Goal: Information Seeking & Learning: Learn about a topic

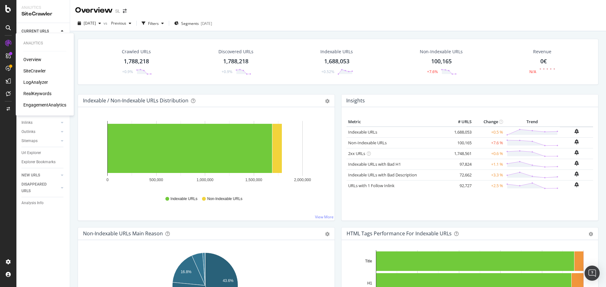
click at [43, 83] on div "LogAnalyzer" at bounding box center [35, 82] width 25 height 6
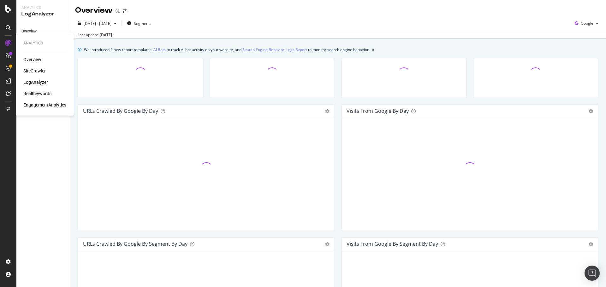
click at [6, 41] on icon at bounding box center [8, 43] width 6 height 6
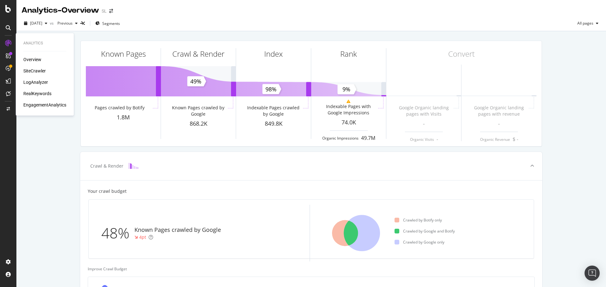
click at [34, 71] on div "SiteCrawler" at bounding box center [34, 71] width 22 height 6
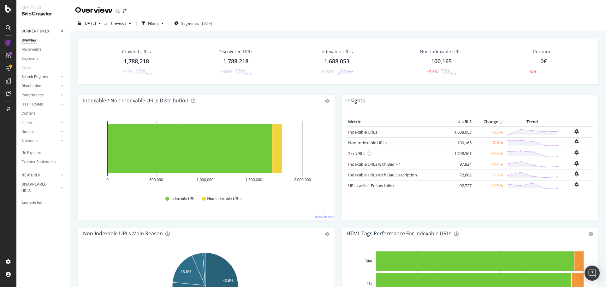
click at [41, 77] on div "Search Engines" at bounding box center [34, 77] width 26 height 7
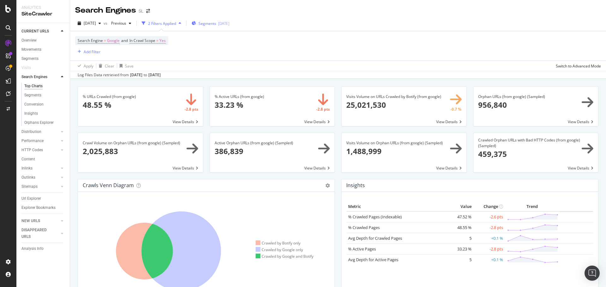
click at [229, 23] on div "Segments [DATE]" at bounding box center [211, 23] width 38 height 5
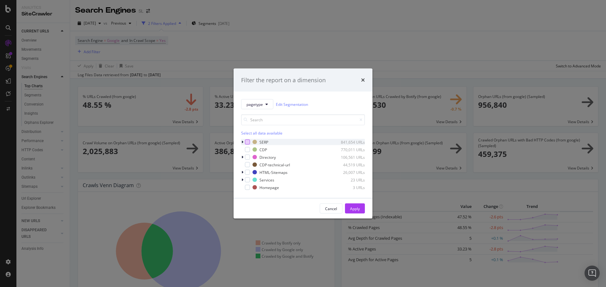
click at [247, 141] on div "modal" at bounding box center [247, 142] width 5 height 5
click at [360, 205] on button "Apply" at bounding box center [355, 209] width 20 height 10
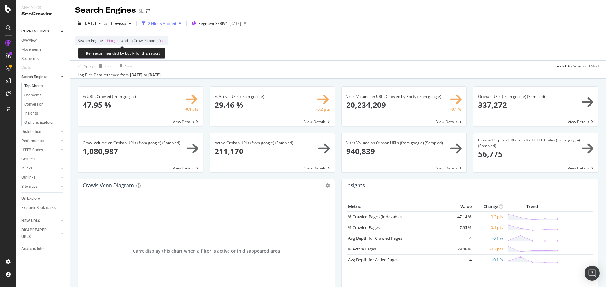
click at [111, 44] on span "Google" at bounding box center [113, 40] width 13 height 9
click at [98, 52] on div "Google" at bounding box center [117, 55] width 69 height 10
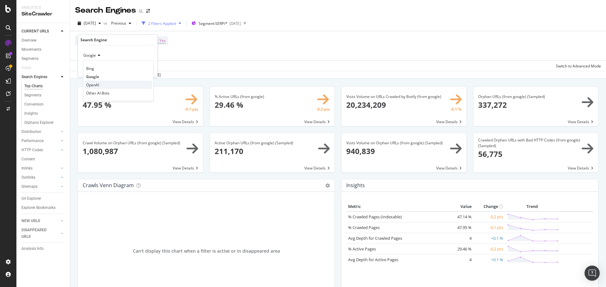
click at [111, 84] on div "OpenAI" at bounding box center [119, 85] width 68 height 8
click at [152, 69] on div "Apply" at bounding box center [148, 68] width 10 height 5
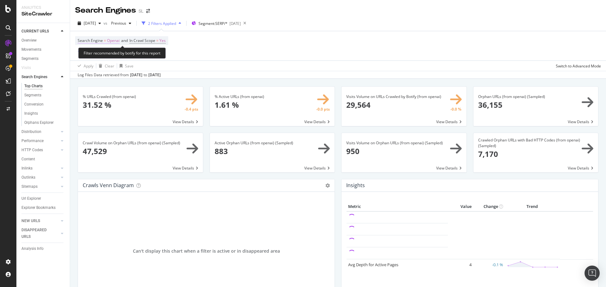
click at [104, 41] on span "=" at bounding box center [105, 40] width 2 height 5
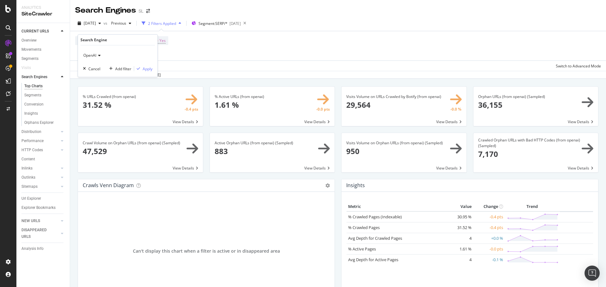
click at [238, 49] on div "Search Engine = Openai and In Crawl Scope = Yes Add Filter" at bounding box center [338, 45] width 526 height 29
click at [148, 11] on icon "arrow-right-arrow-left" at bounding box center [148, 11] width 4 height 4
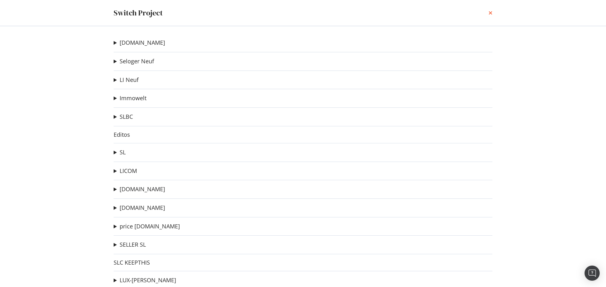
click at [491, 13] on icon "times" at bounding box center [491, 12] width 4 height 5
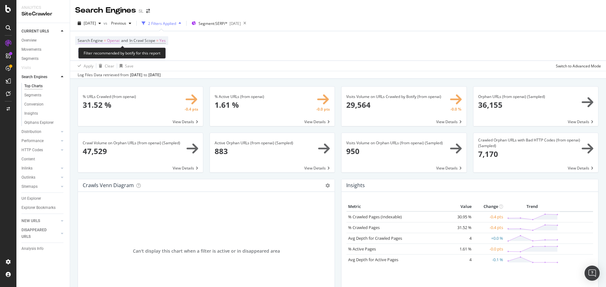
click at [108, 40] on span "Openai" at bounding box center [113, 40] width 13 height 9
click at [97, 54] on icon at bounding box center [98, 56] width 4 height 4
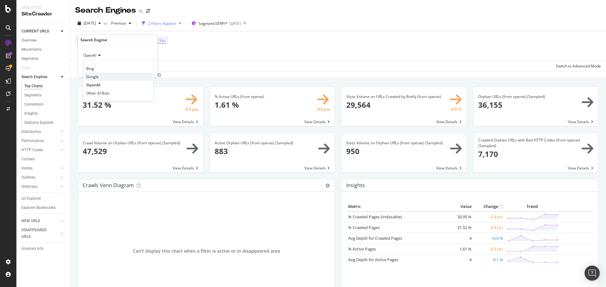
click at [102, 76] on div "Google" at bounding box center [119, 77] width 68 height 8
click at [150, 68] on div "Apply" at bounding box center [148, 68] width 10 height 5
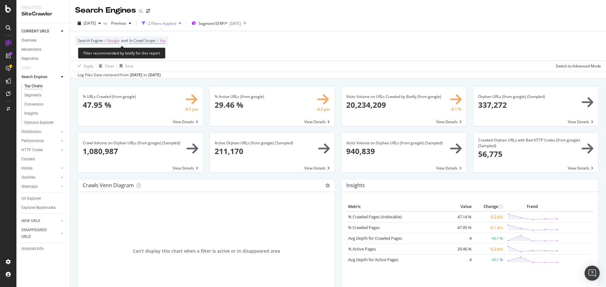
click at [109, 41] on span "Google" at bounding box center [113, 40] width 13 height 9
click at [93, 53] on span "Google" at bounding box center [89, 55] width 13 height 5
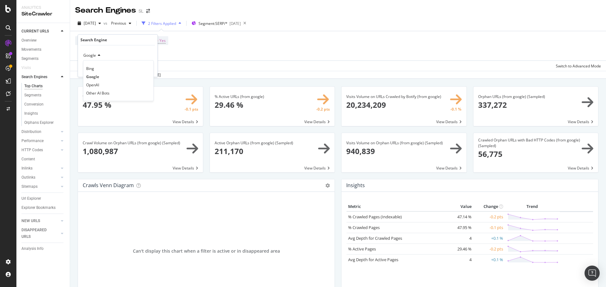
click at [253, 49] on div "Search Engine = Google and In Crawl Scope = Yes Add Filter" at bounding box center [338, 45] width 526 height 29
click at [241, 25] on div "[DATE]" at bounding box center [234, 23] width 11 height 5
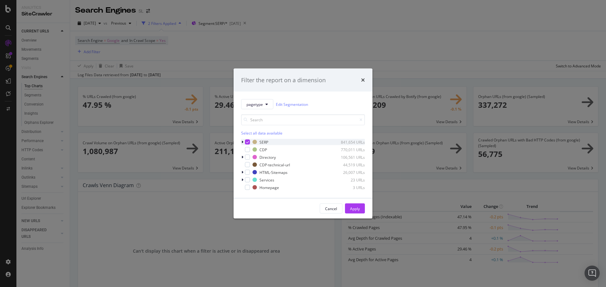
click at [248, 141] on icon "modal" at bounding box center [247, 142] width 3 height 3
click at [247, 147] on div "modal" at bounding box center [247, 149] width 5 height 5
click at [356, 208] on div "Apply" at bounding box center [355, 208] width 10 height 5
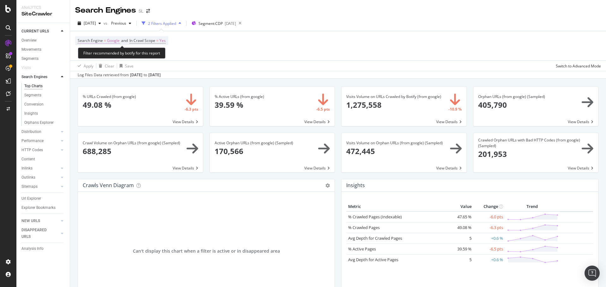
click at [113, 41] on span "Google" at bounding box center [113, 40] width 13 height 9
click at [97, 56] on icon at bounding box center [98, 56] width 4 height 4
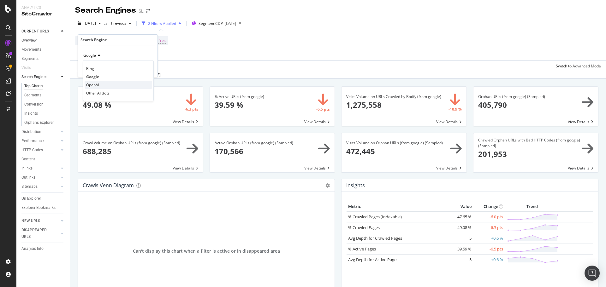
click at [98, 83] on span "OpenAI" at bounding box center [92, 84] width 13 height 5
click at [149, 68] on div "Apply" at bounding box center [148, 68] width 10 height 5
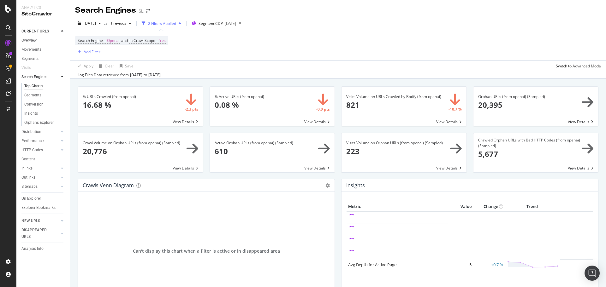
click at [155, 179] on div "Crawl Volume on Orphan URLs (from openai) (Sampled) 20,776 View Details" at bounding box center [140, 156] width 132 height 46
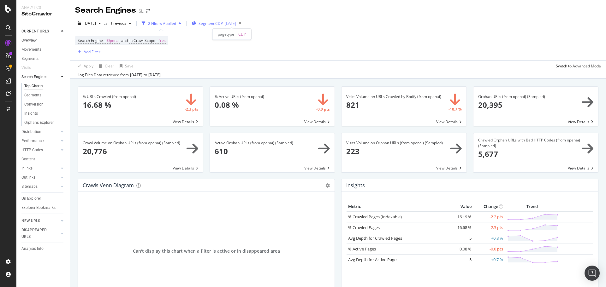
click at [223, 23] on span "Segment: CDP" at bounding box center [211, 23] width 24 height 5
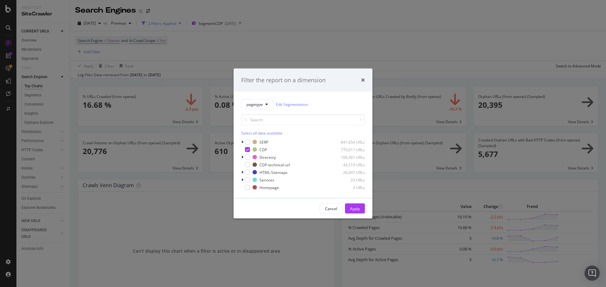
click at [211, 77] on div "Filter the report on a dimension pagetype Edit Segmentation Select all data ava…" at bounding box center [303, 143] width 606 height 287
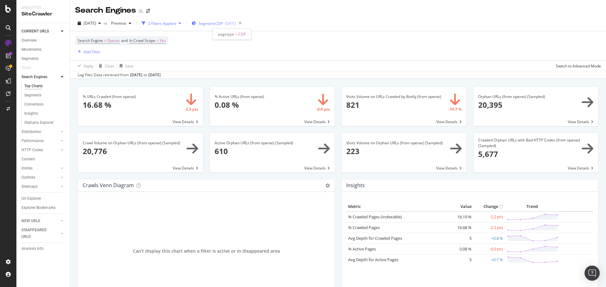
click at [223, 24] on span "Segment: CDP" at bounding box center [211, 23] width 24 height 5
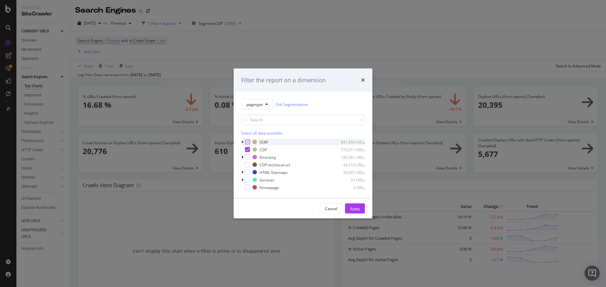
click at [246, 142] on div "modal" at bounding box center [247, 142] width 5 height 5
click at [246, 149] on icon "modal" at bounding box center [247, 149] width 3 height 3
click at [359, 210] on div "Apply" at bounding box center [355, 208] width 10 height 5
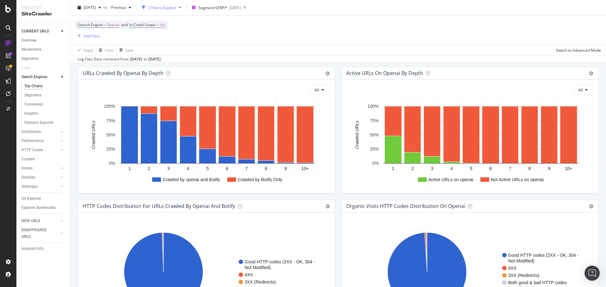
scroll to position [316, 0]
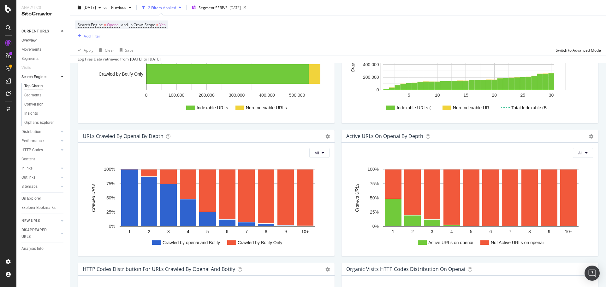
click at [103, 125] on div "Crawled / Not Crawled Distribution By Indexability Chart (by Value) Chart (by P…" at bounding box center [206, 63] width 264 height 133
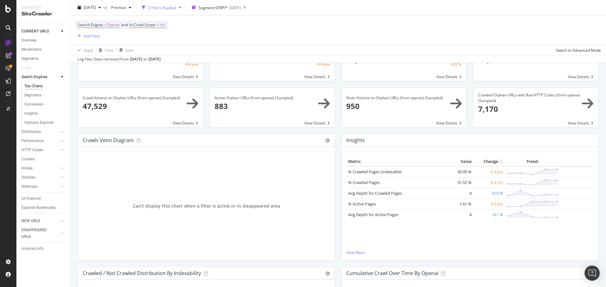
scroll to position [0, 0]
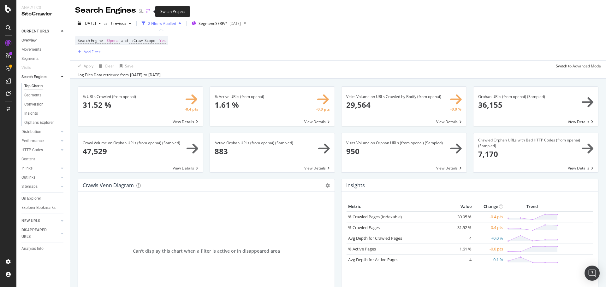
click at [149, 12] on icon "arrow-right-arrow-left" at bounding box center [148, 11] width 4 height 4
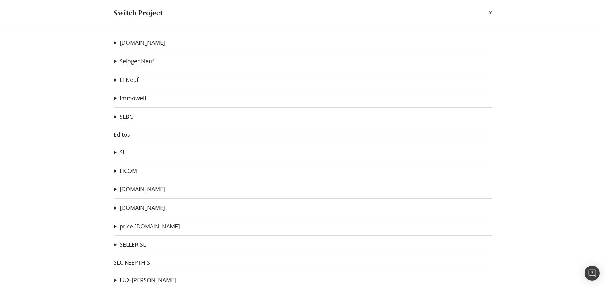
click at [139, 43] on link "[DOMAIN_NAME]" at bounding box center [142, 42] width 45 height 7
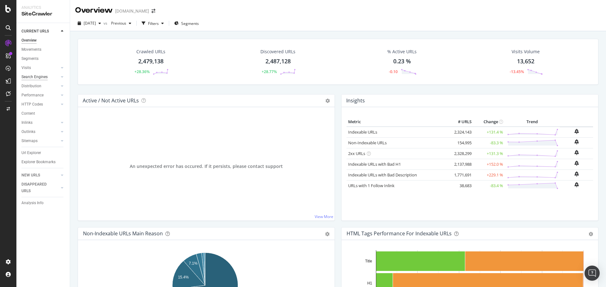
click at [37, 77] on div "Search Engines" at bounding box center [34, 77] width 26 height 7
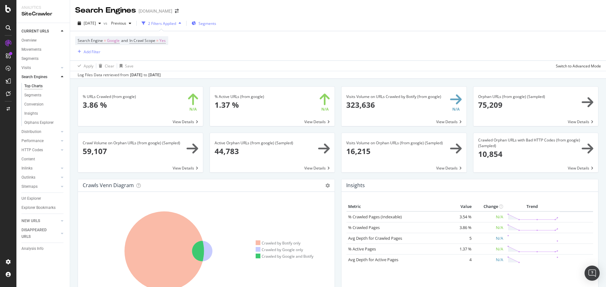
click at [216, 23] on span "Segments" at bounding box center [208, 23] width 18 height 5
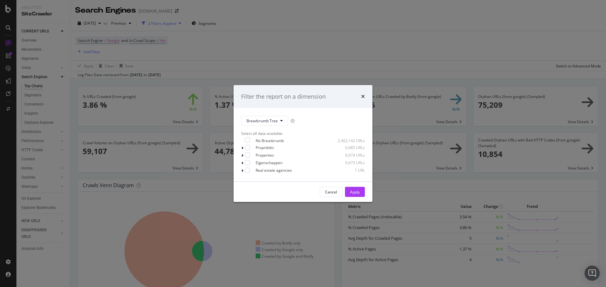
click at [215, 80] on div "Filter the report on a dimension Breadcrumb Tree Select all data available No B…" at bounding box center [303, 143] width 606 height 287
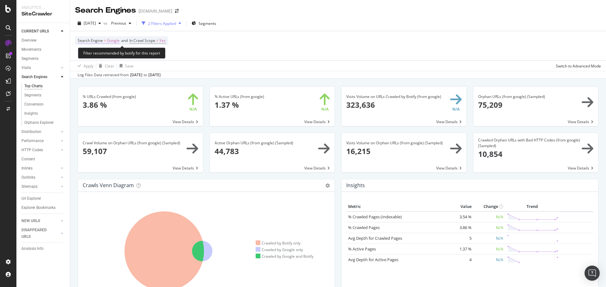
click at [105, 40] on span "=" at bounding box center [105, 40] width 2 height 5
click at [95, 58] on div "Google" at bounding box center [117, 55] width 69 height 10
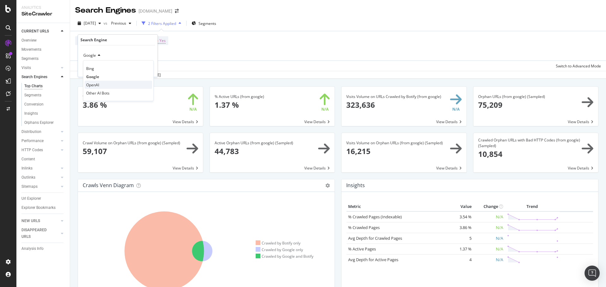
click at [98, 87] on span "OpenAI" at bounding box center [92, 84] width 13 height 5
click at [146, 70] on div "Apply" at bounding box center [148, 68] width 10 height 5
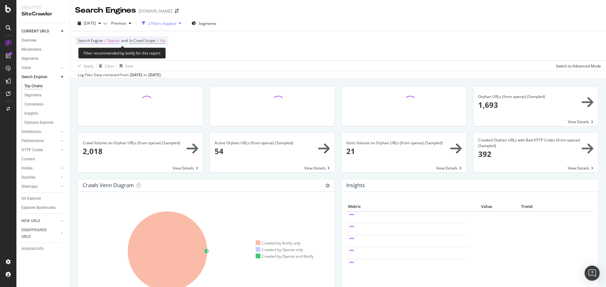
click at [116, 38] on span "Openai" at bounding box center [113, 40] width 13 height 9
click at [95, 60] on div "OpenAI" at bounding box center [117, 55] width 69 height 10
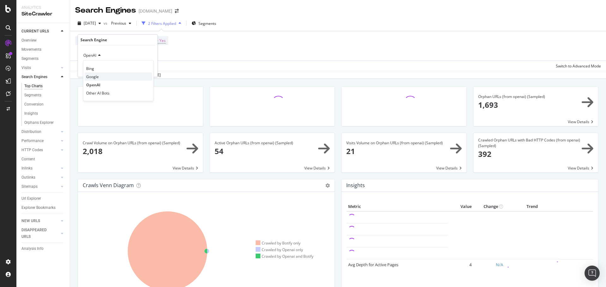
click at [98, 76] on span "Google" at bounding box center [92, 76] width 13 height 5
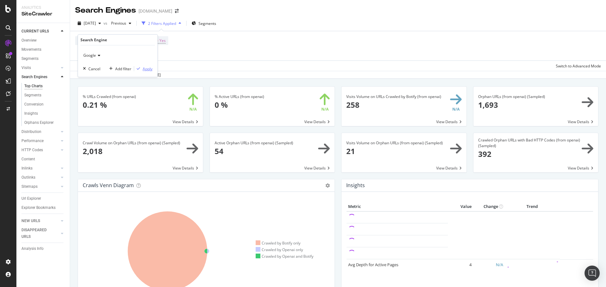
click at [148, 67] on div "Apply" at bounding box center [148, 68] width 10 height 5
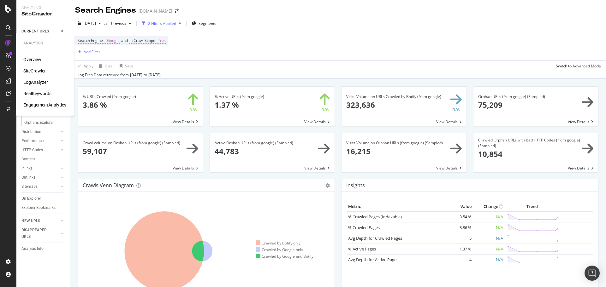
click at [42, 82] on div "LogAnalyzer" at bounding box center [35, 82] width 25 height 6
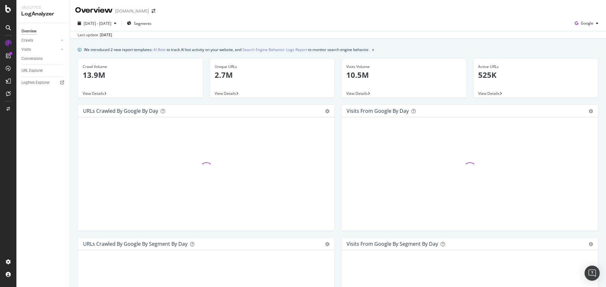
click at [81, 104] on div "Crawl Volume 13.9M View Details" at bounding box center [140, 81] width 132 height 46
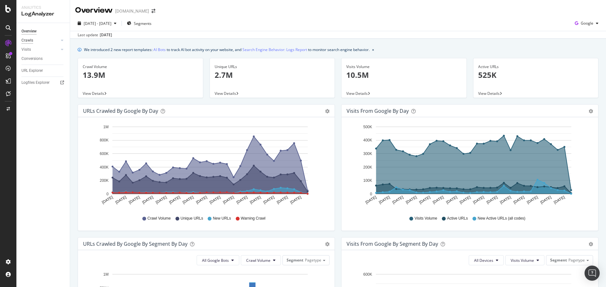
click at [32, 42] on div "Crawls" at bounding box center [27, 40] width 12 height 7
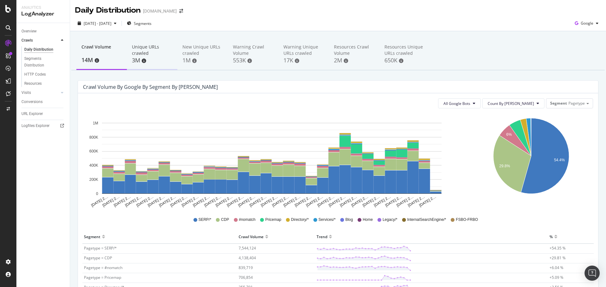
click at [149, 52] on div "Unique URLs crawled" at bounding box center [152, 50] width 40 height 13
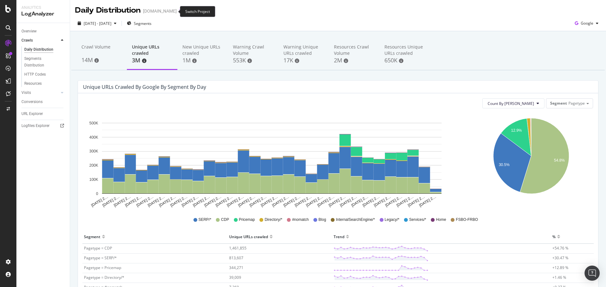
click at [179, 11] on icon "arrow-right-arrow-left" at bounding box center [181, 11] width 4 height 4
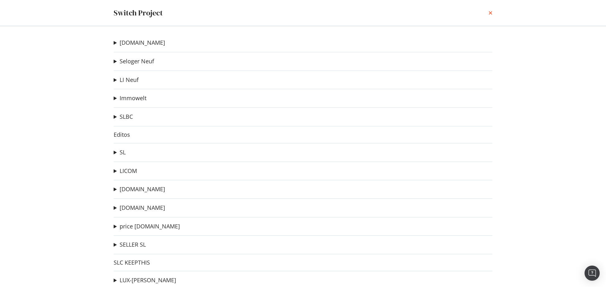
click at [490, 12] on icon "times" at bounding box center [491, 12] width 4 height 5
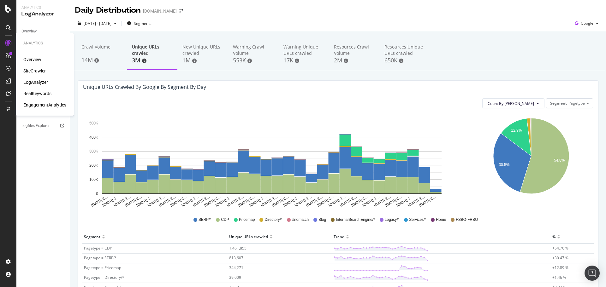
click at [38, 72] on div "SiteCrawler" at bounding box center [34, 71] width 22 height 6
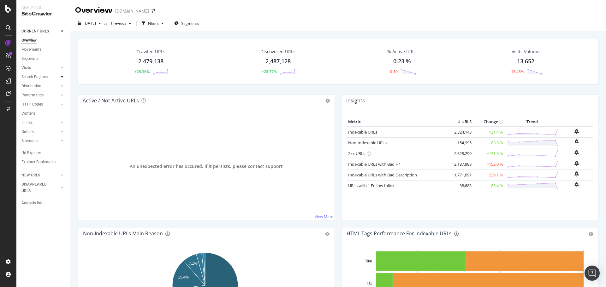
click at [62, 78] on icon at bounding box center [62, 77] width 3 height 4
click at [35, 86] on div "Top Charts" at bounding box center [33, 86] width 19 height 7
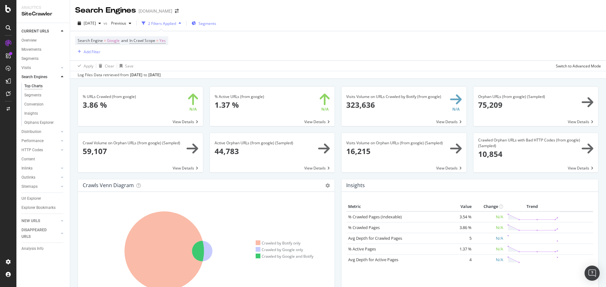
click at [215, 23] on span "Segments" at bounding box center [208, 23] width 18 height 5
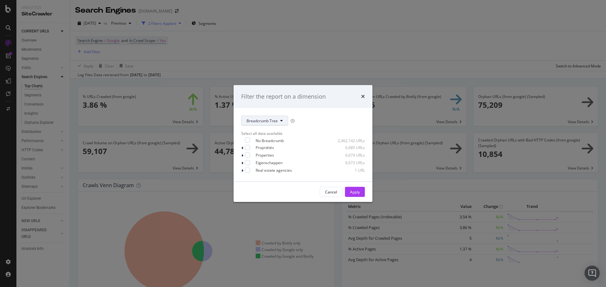
click at [248, 120] on span "Breadcrumb Tree" at bounding box center [261, 120] width 31 height 5
click at [211, 176] on div "Filter the report on a dimension Breadcrumb Tree Select all data available No B…" at bounding box center [303, 143] width 606 height 287
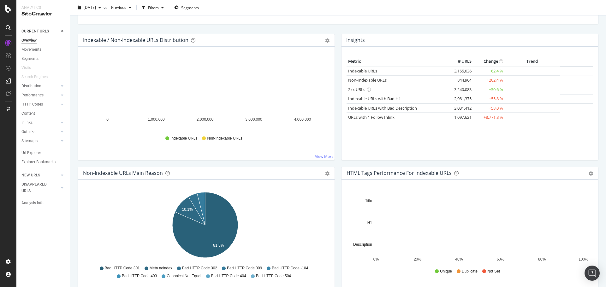
scroll to position [63, 0]
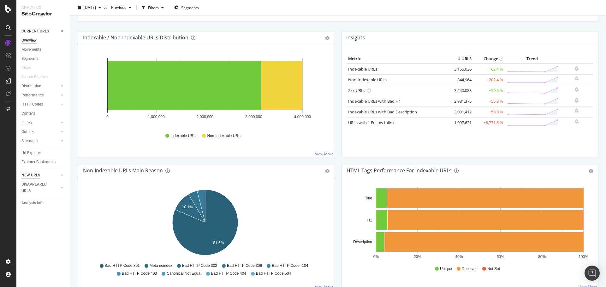
click at [33, 174] on div "NEW URLS" at bounding box center [30, 175] width 19 height 7
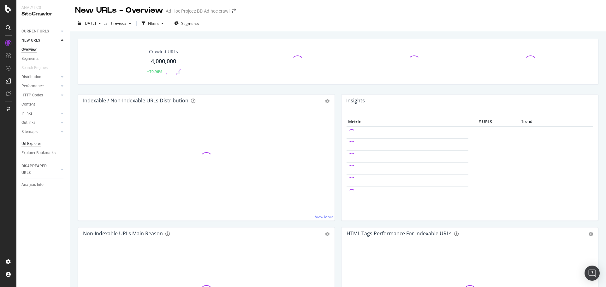
click at [39, 145] on div "Url Explorer" at bounding box center [31, 144] width 20 height 7
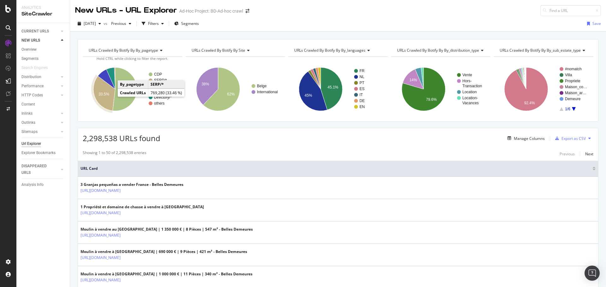
drag, startPoint x: 114, startPoint y: 94, endPoint x: 108, endPoint y: 99, distance: 7.6
click at [108, 99] on icon "A chart." at bounding box center [104, 93] width 22 height 35
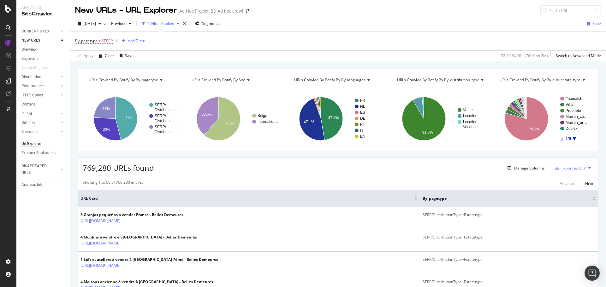
scroll to position [158, 0]
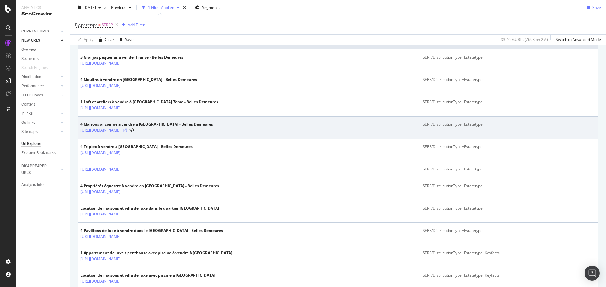
click at [127, 131] on icon at bounding box center [125, 131] width 4 height 4
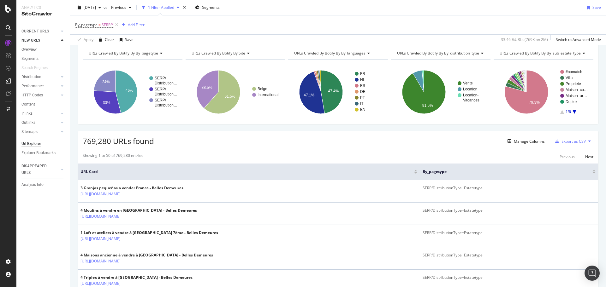
scroll to position [0, 0]
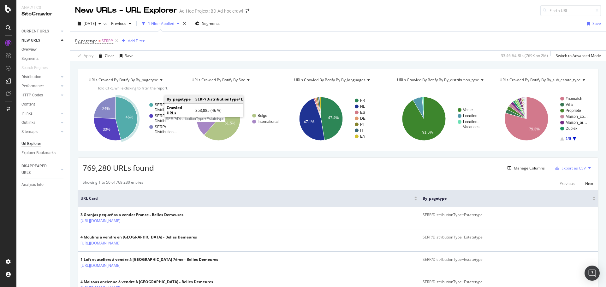
click at [158, 108] on rect "A chart." at bounding box center [166, 107] width 23 height 9
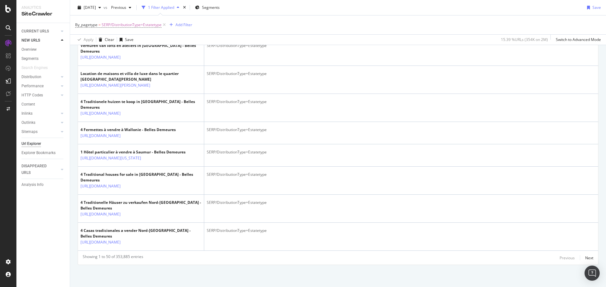
scroll to position [1603, 0]
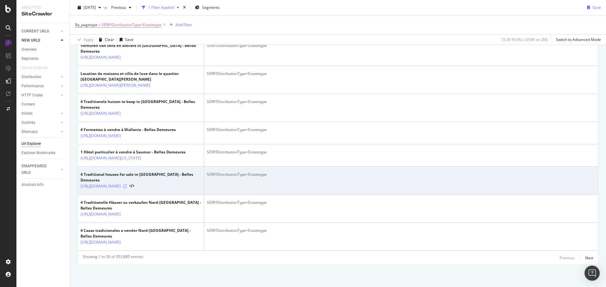
click at [127, 185] on icon at bounding box center [125, 187] width 4 height 4
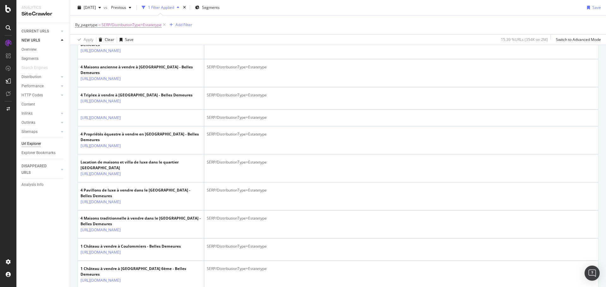
scroll to position [151, 0]
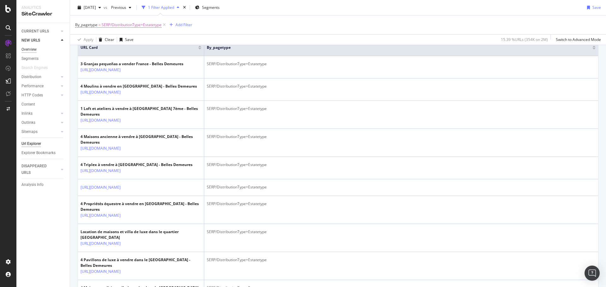
click at [30, 47] on div "Overview" at bounding box center [28, 49] width 15 height 7
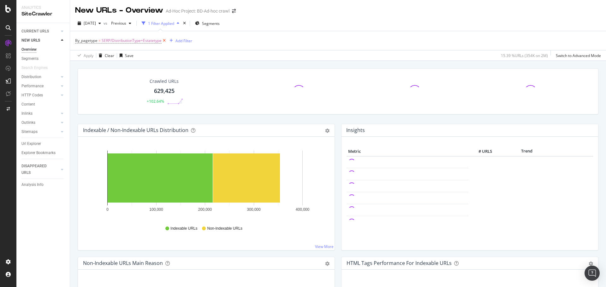
click at [164, 41] on icon at bounding box center [164, 41] width 5 height 6
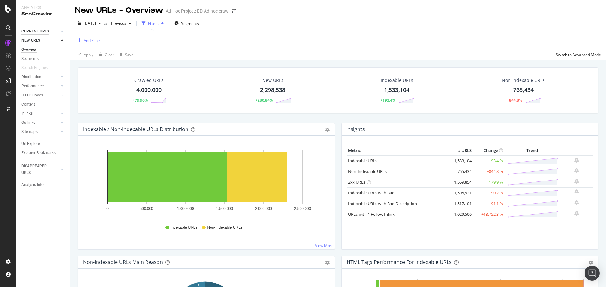
click at [33, 30] on div "CURRENT URLS" at bounding box center [34, 31] width 27 height 7
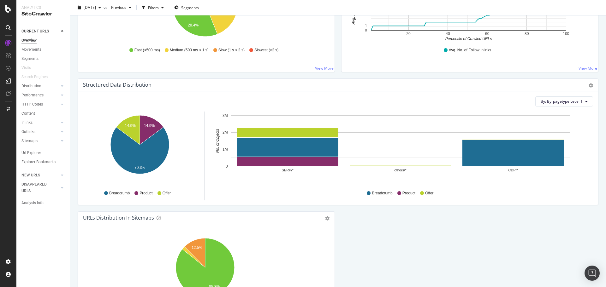
scroll to position [470, 0]
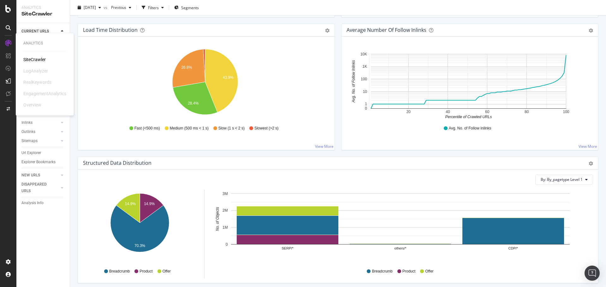
click at [6, 45] on icon at bounding box center [8, 43] width 6 height 6
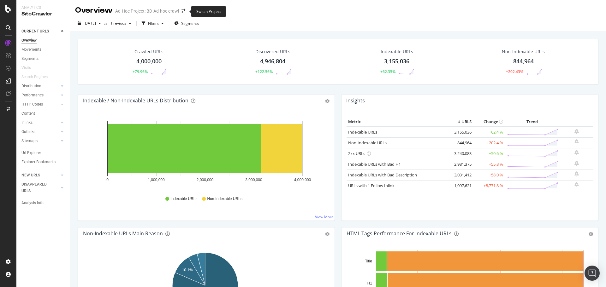
click at [181, 12] on span at bounding box center [183, 11] width 9 height 4
click at [184, 12] on icon "arrow-right-arrow-left" at bounding box center [183, 11] width 4 height 4
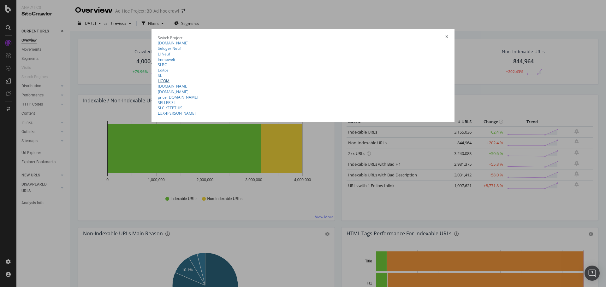
click at [158, 84] on link "LICOM" at bounding box center [164, 80] width 12 height 5
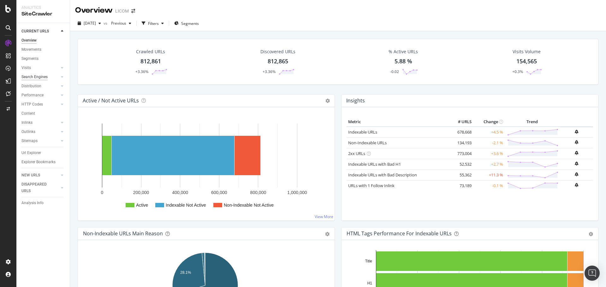
click at [27, 75] on div "Search Engines" at bounding box center [34, 77] width 26 height 7
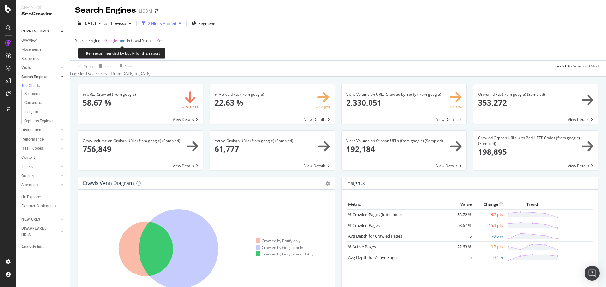
click at [109, 41] on span "Google" at bounding box center [110, 40] width 13 height 9
click at [96, 47] on icon at bounding box center [96, 46] width 4 height 4
click at [103, 70] on div "OpenAI" at bounding box center [91, 66] width 26 height 7
click at [170, 48] on div "Apply" at bounding box center [175, 45] width 10 height 5
